Goal: Book appointment/travel/reservation

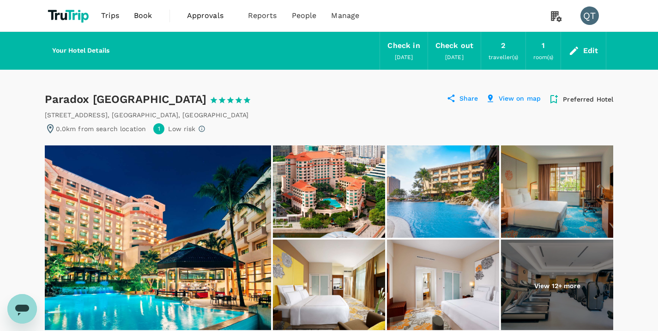
click at [80, 14] on img at bounding box center [69, 16] width 49 height 20
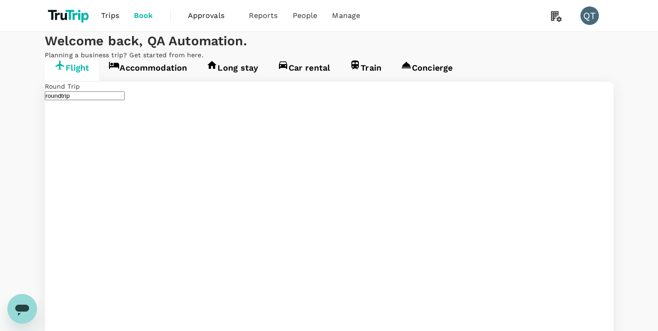
type input "Ngurah Rai Intl (DPS)"
type input "[PERSON_NAME] Intl (SOC)"
type input "Ngurah Rai Intl (DPS)"
type input "[PERSON_NAME] Intl (SOC)"
